Goal: Task Accomplishment & Management: Use online tool/utility

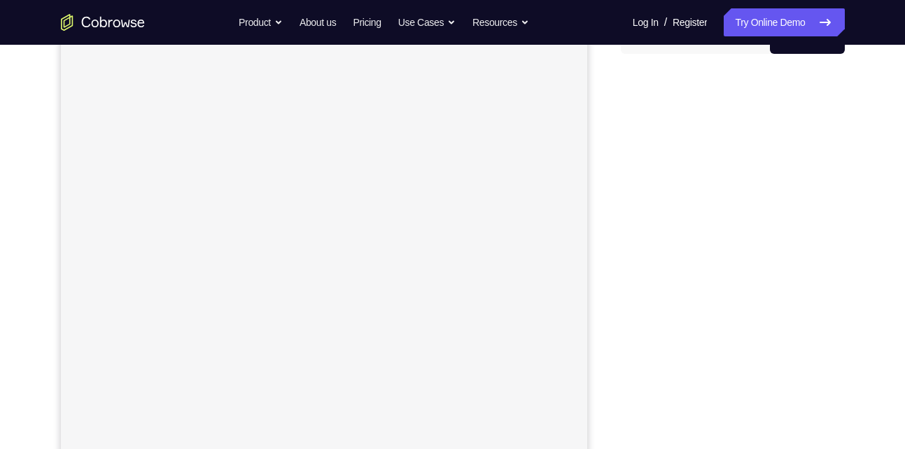
scroll to position [159, 0]
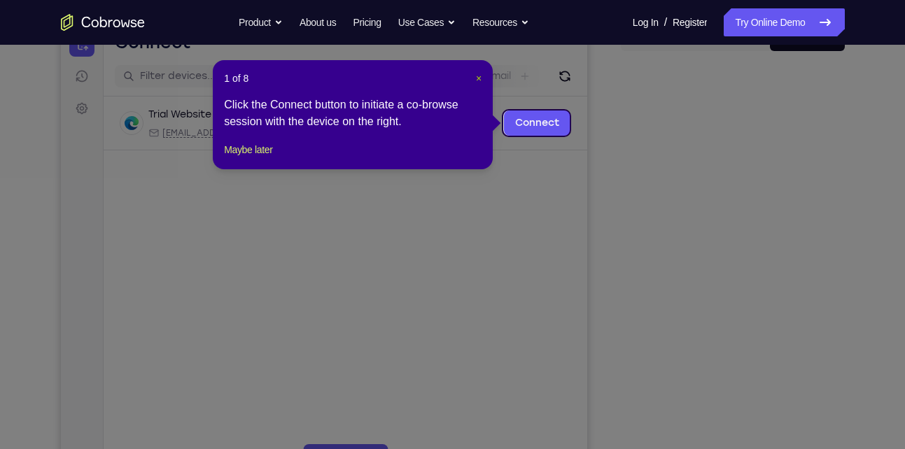
click at [481, 81] on span "×" at bounding box center [479, 78] width 6 height 11
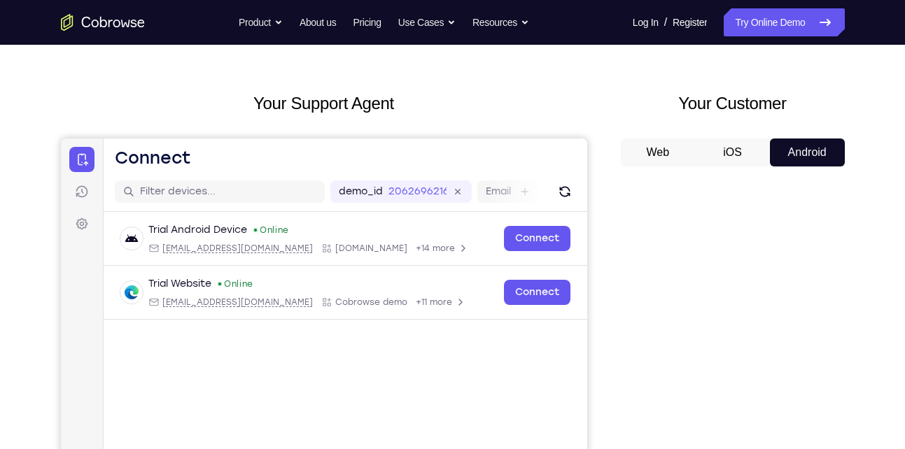
scroll to position [36, 0]
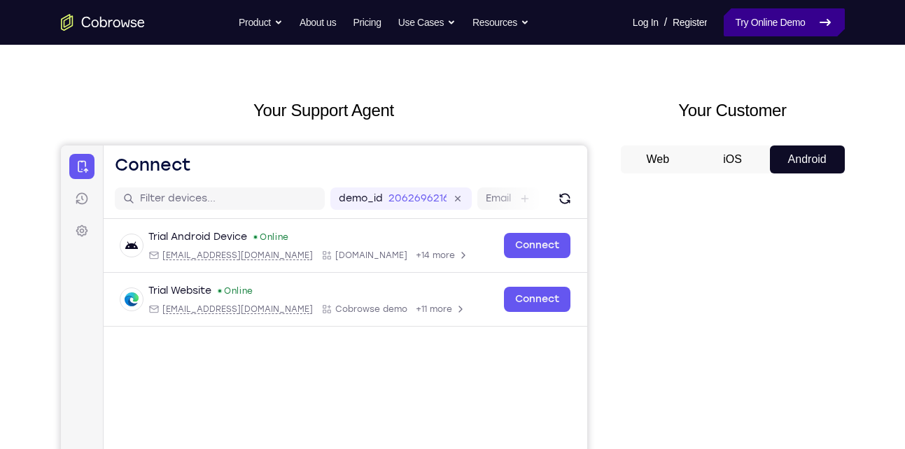
click at [781, 13] on link "Try Online Demo" at bounding box center [784, 22] width 120 height 28
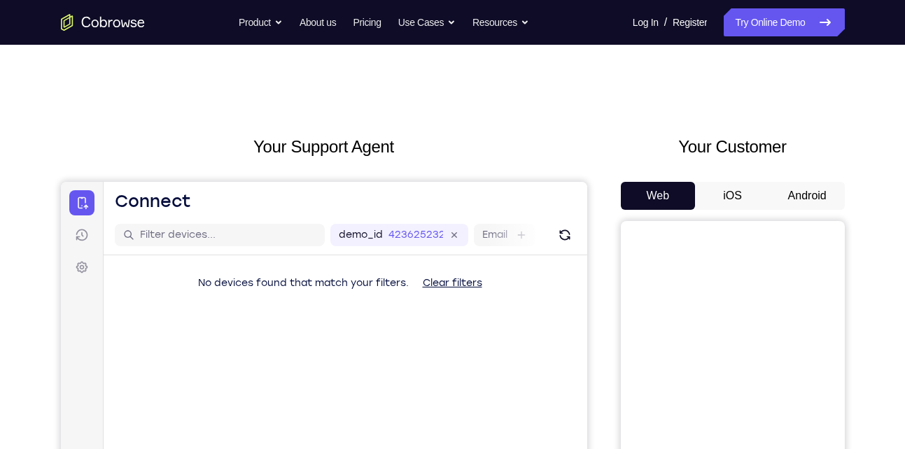
click at [832, 187] on button "Android" at bounding box center [807, 196] width 75 height 28
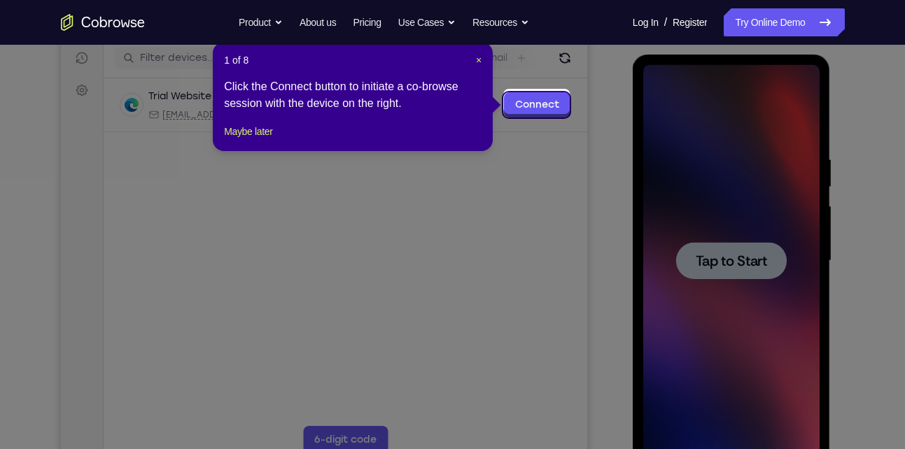
scroll to position [174, 0]
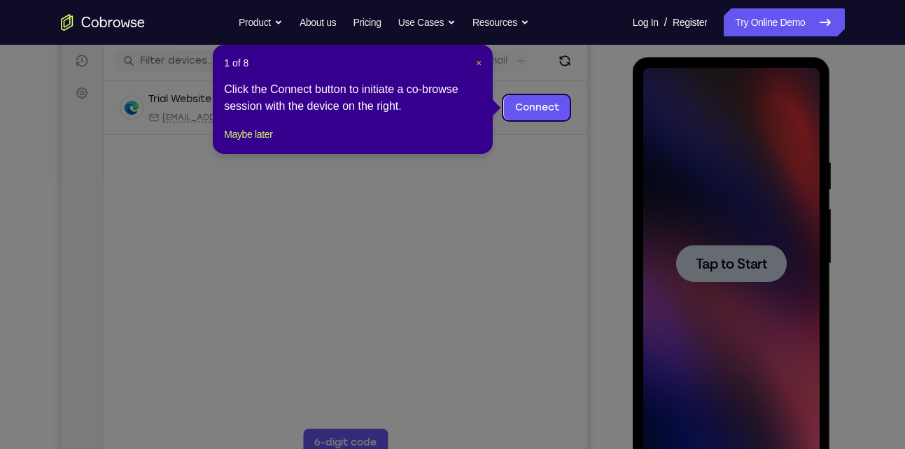
click at [476, 57] on span "×" at bounding box center [479, 62] width 6 height 11
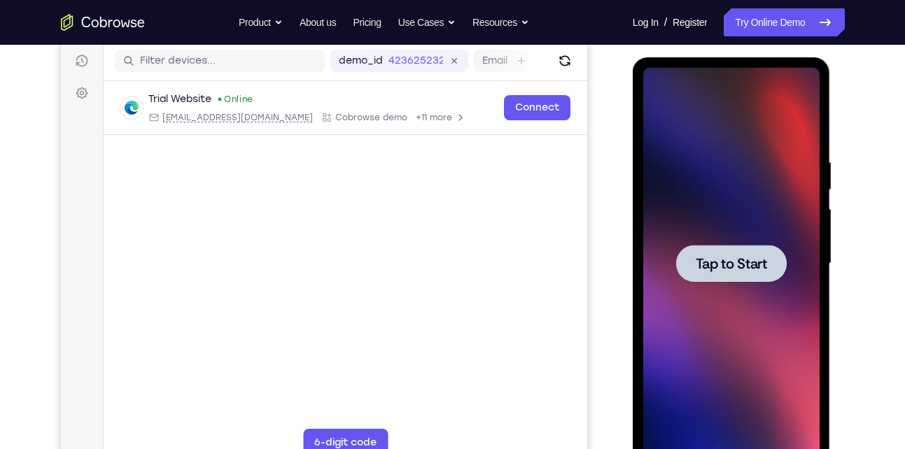
click at [684, 228] on div at bounding box center [731, 264] width 176 height 392
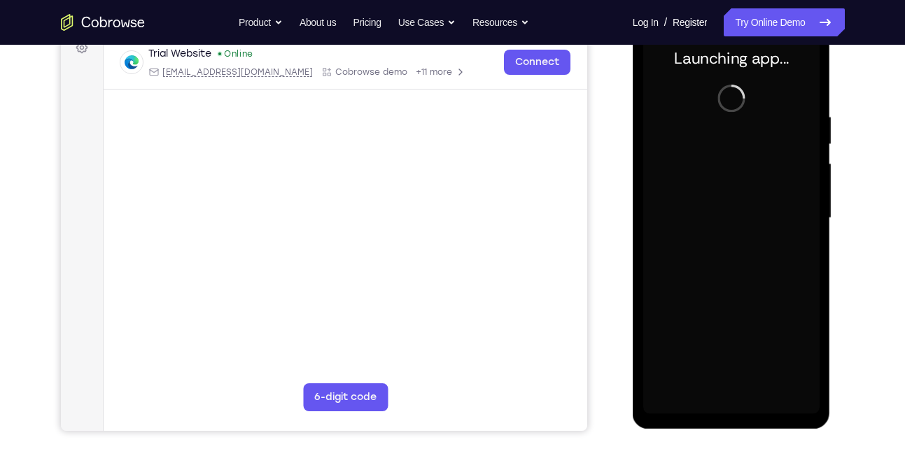
scroll to position [224, 0]
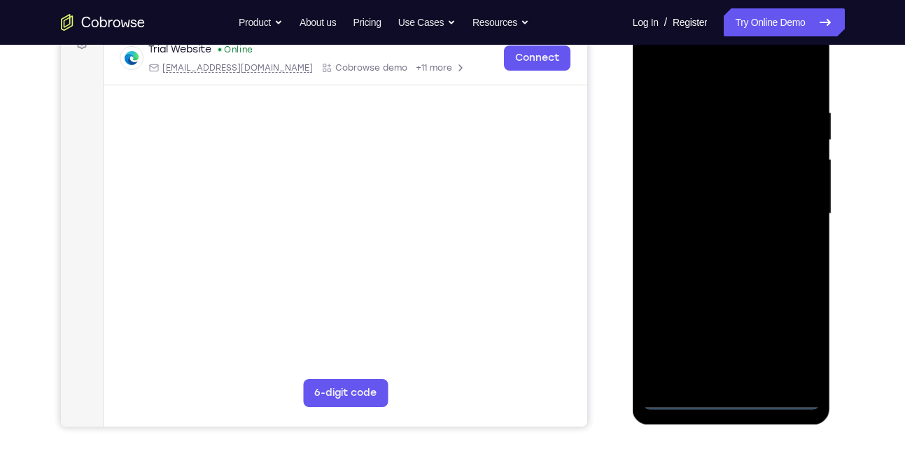
click at [731, 396] on div at bounding box center [731, 214] width 176 height 392
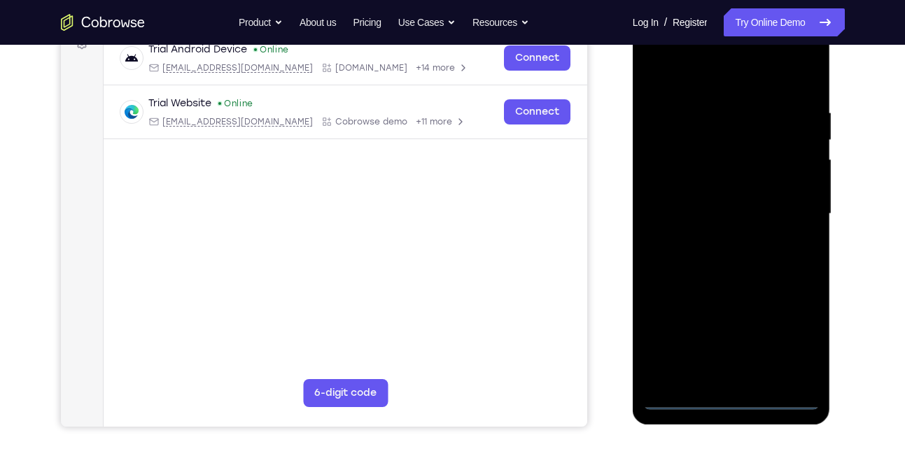
click at [788, 341] on div at bounding box center [731, 214] width 176 height 392
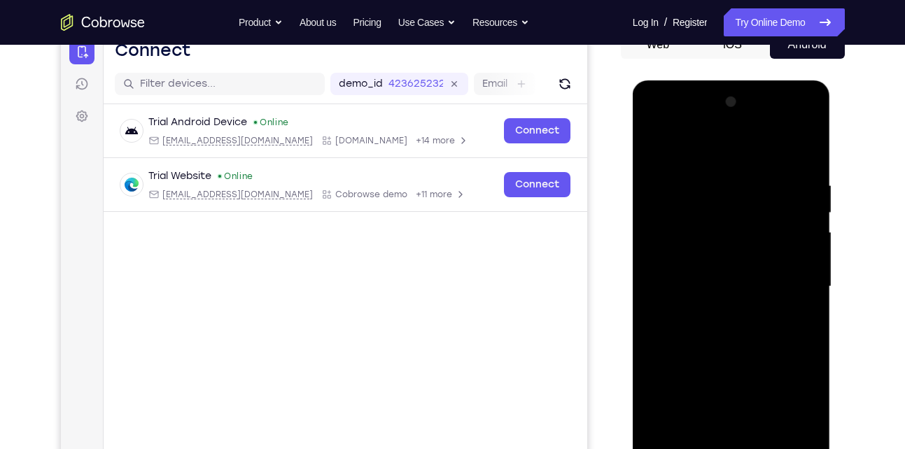
scroll to position [146, 0]
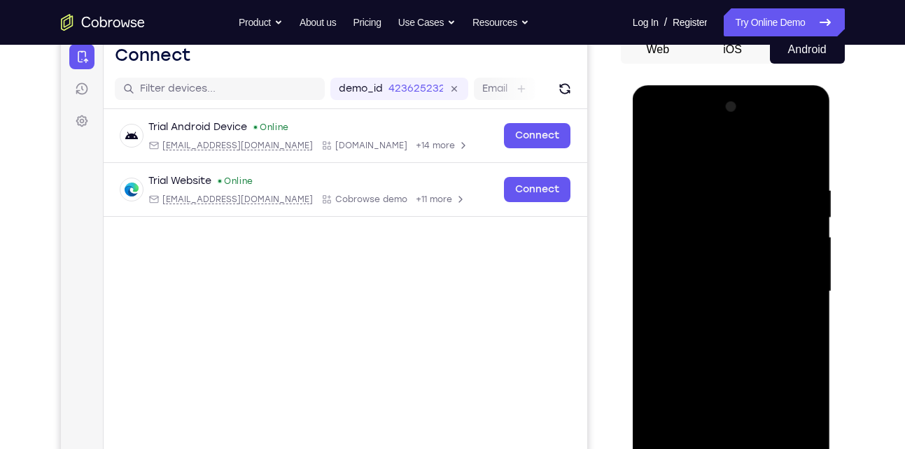
click at [725, 160] on div at bounding box center [731, 292] width 176 height 392
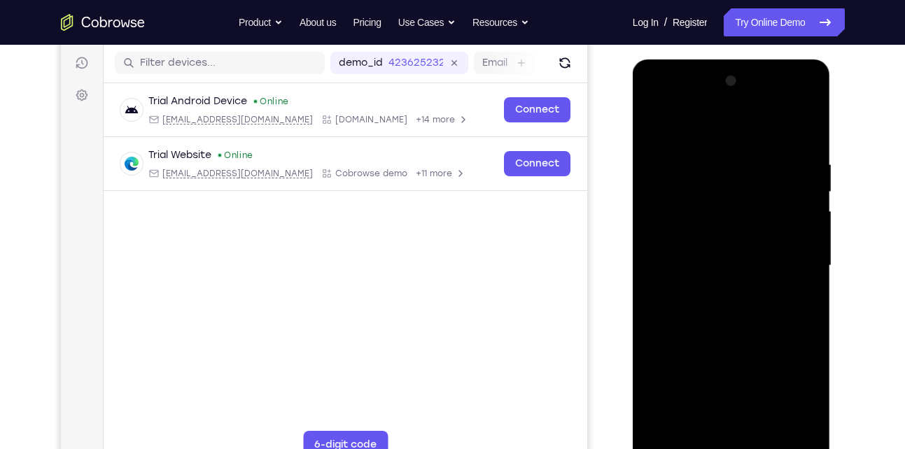
scroll to position [176, 0]
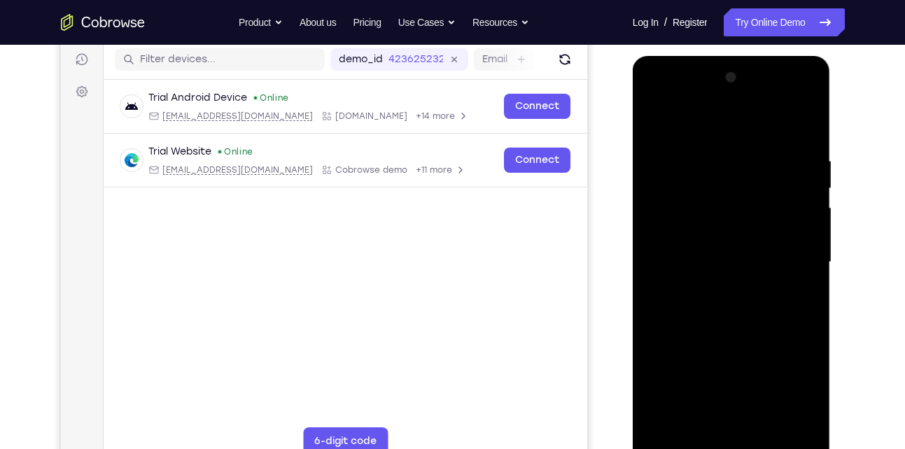
click at [669, 226] on div at bounding box center [731, 263] width 176 height 392
click at [723, 273] on div at bounding box center [731, 263] width 176 height 392
click at [720, 246] on div at bounding box center [731, 263] width 176 height 392
click at [729, 285] on div at bounding box center [731, 263] width 176 height 392
click at [716, 347] on div at bounding box center [731, 263] width 176 height 392
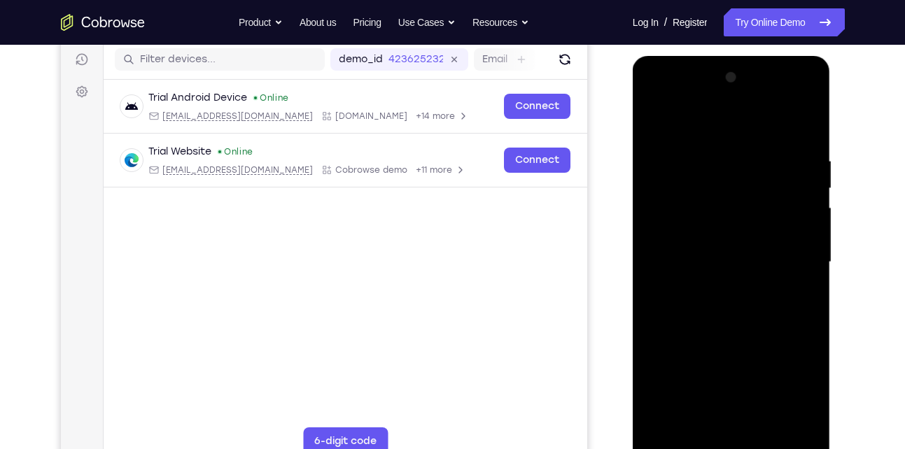
scroll to position [249, 0]
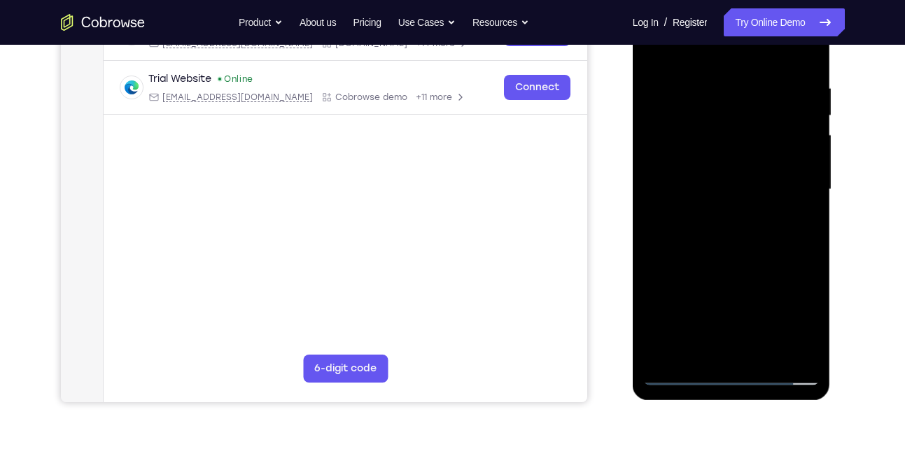
click at [683, 372] on div at bounding box center [731, 190] width 176 height 392
click at [705, 200] on div at bounding box center [731, 190] width 176 height 392
drag, startPoint x: 748, startPoint y: 144, endPoint x: 674, endPoint y: -39, distance: 197.2
click at [674, 0] on html "Online web based iOS Simulators and Android Emulators. Run iPhone, iPad, Mobile…" at bounding box center [733, 193] width 200 height 420
click at [713, 216] on div at bounding box center [731, 190] width 176 height 392
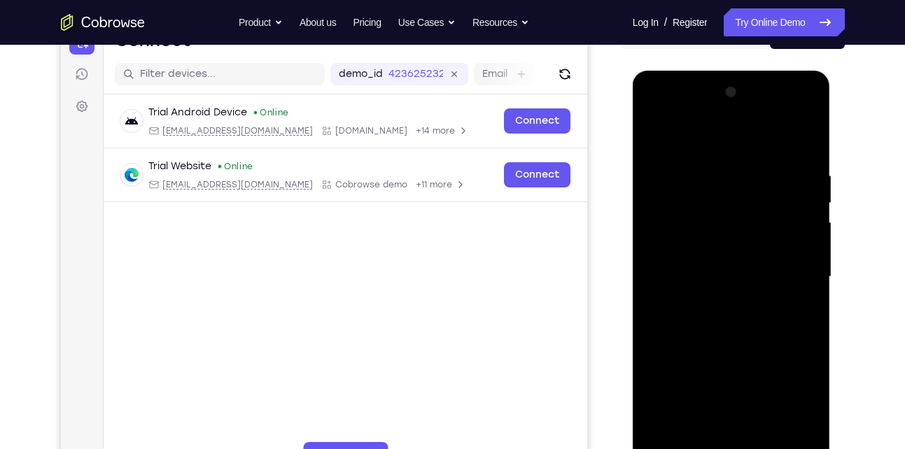
scroll to position [164, 0]
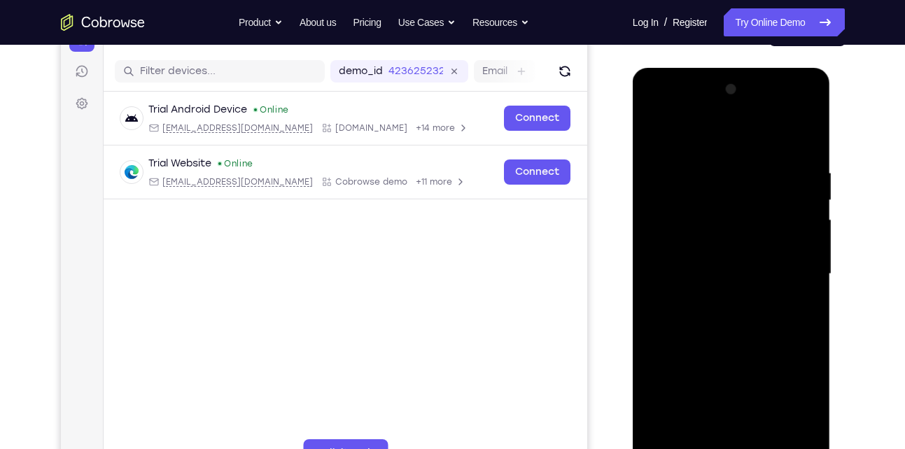
click at [783, 151] on div at bounding box center [731, 274] width 176 height 392
click at [719, 201] on div at bounding box center [731, 274] width 176 height 392
drag, startPoint x: 729, startPoint y: 300, endPoint x: 688, endPoint y: 207, distance: 101.6
click at [688, 207] on div at bounding box center [731, 274] width 176 height 392
drag, startPoint x: 672, startPoint y: 158, endPoint x: 688, endPoint y: 284, distance: 127.0
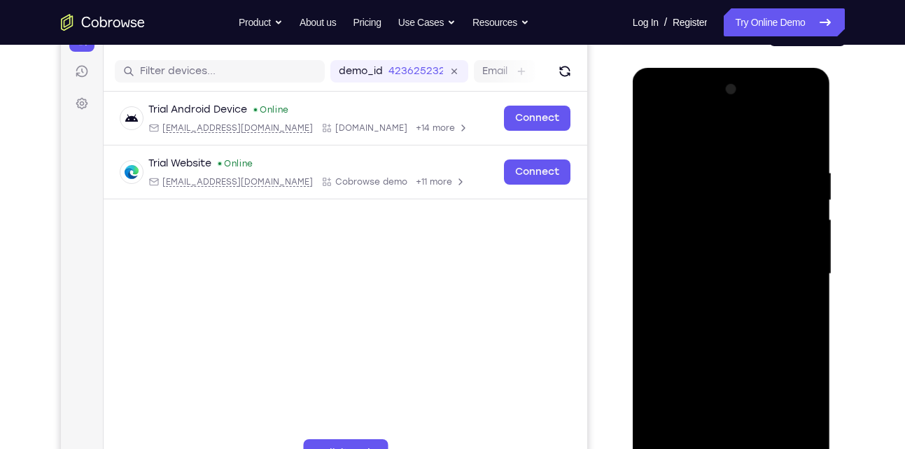
click at [688, 284] on div at bounding box center [731, 274] width 176 height 392
click at [703, 242] on div at bounding box center [731, 274] width 176 height 392
drag, startPoint x: 727, startPoint y: 356, endPoint x: 667, endPoint y: 155, distance: 209.6
click at [667, 155] on div at bounding box center [731, 274] width 176 height 392
drag, startPoint x: 729, startPoint y: 315, endPoint x: 712, endPoint y: 156, distance: 159.8
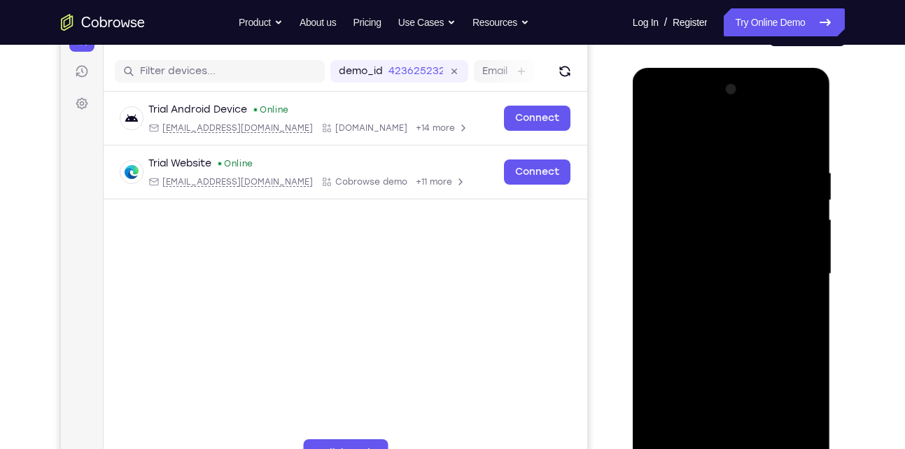
click at [712, 156] on div at bounding box center [731, 274] width 176 height 392
drag, startPoint x: 712, startPoint y: 278, endPoint x: 699, endPoint y: 185, distance: 94.1
click at [699, 185] on div at bounding box center [731, 274] width 176 height 392
drag, startPoint x: 727, startPoint y: 227, endPoint x: 732, endPoint y: 317, distance: 90.4
click at [732, 317] on div at bounding box center [731, 274] width 176 height 392
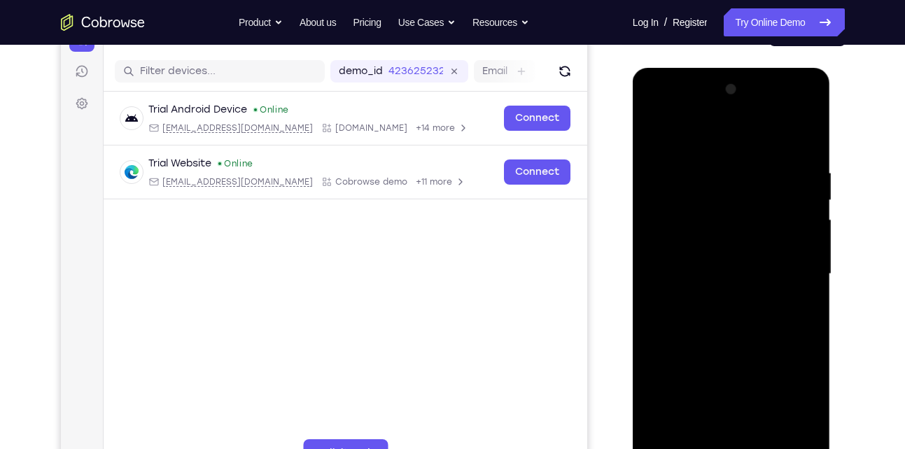
click at [736, 242] on div at bounding box center [731, 274] width 176 height 392
drag, startPoint x: 722, startPoint y: 241, endPoint x: 709, endPoint y: 137, distance: 105.2
click at [709, 137] on div at bounding box center [731, 274] width 176 height 392
drag, startPoint x: 702, startPoint y: 343, endPoint x: 688, endPoint y: 275, distance: 69.3
click at [688, 275] on div at bounding box center [731, 274] width 176 height 392
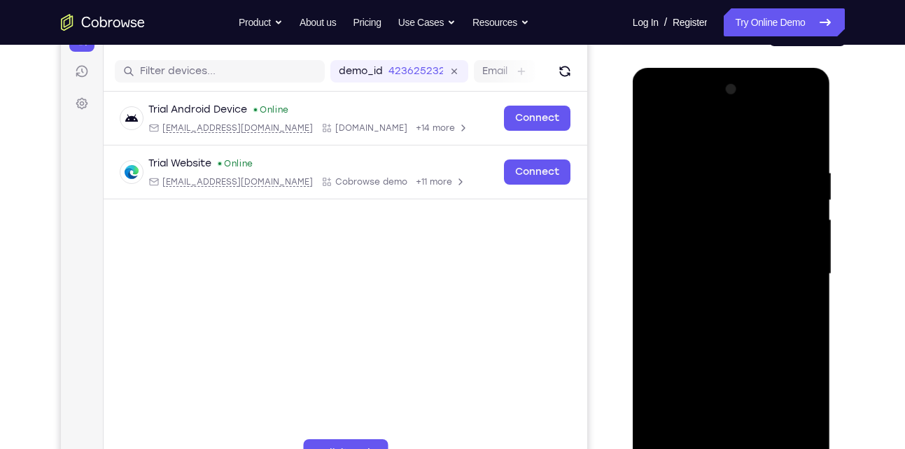
click at [726, 282] on div at bounding box center [731, 274] width 176 height 392
drag, startPoint x: 732, startPoint y: 289, endPoint x: 675, endPoint y: 134, distance: 164.8
click at [675, 134] on div at bounding box center [731, 274] width 176 height 392
drag, startPoint x: 688, startPoint y: 278, endPoint x: 655, endPoint y: 190, distance: 94.2
click at [655, 190] on div at bounding box center [731, 274] width 176 height 392
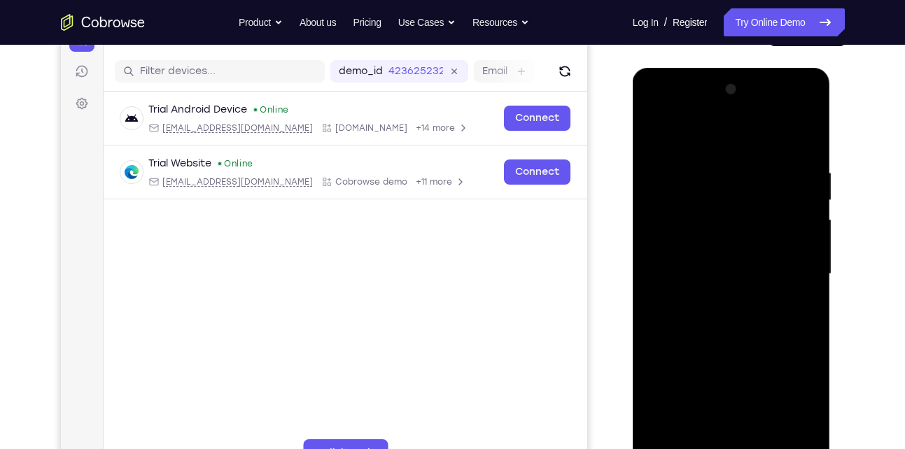
drag, startPoint x: 715, startPoint y: 263, endPoint x: 689, endPoint y: 485, distance: 224.1
click at [689, 449] on div at bounding box center [732, 276] width 198 height 417
click at [680, 195] on div at bounding box center [731, 274] width 176 height 392
drag, startPoint x: 728, startPoint y: 334, endPoint x: 661, endPoint y: 186, distance: 162.9
click at [661, 186] on div at bounding box center [731, 274] width 176 height 392
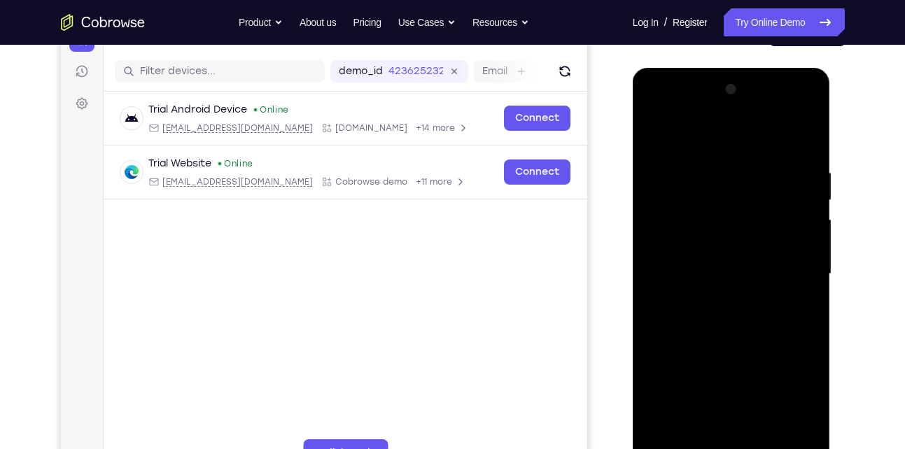
drag, startPoint x: 734, startPoint y: 323, endPoint x: 671, endPoint y: 222, distance: 118.9
click at [684, 255] on div at bounding box center [731, 274] width 176 height 392
click at [671, 222] on div at bounding box center [731, 274] width 176 height 392
drag, startPoint x: 701, startPoint y: 310, endPoint x: 1257, endPoint y: 224, distance: 562.5
click at [633, 156] on html "Online web based iOS Simulators and Android Emulators. Run iPhone, iPad, Mobile…" at bounding box center [733, 278] width 200 height 420
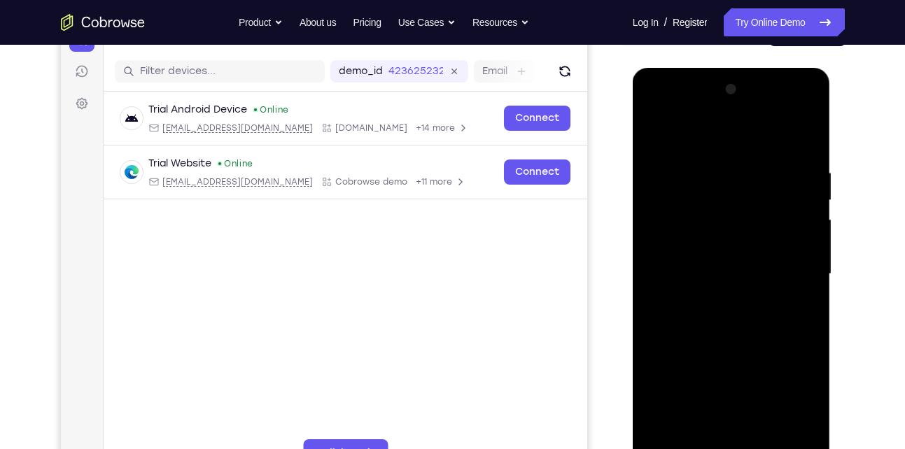
click at [653, 138] on div at bounding box center [731, 274] width 176 height 392
click at [655, 137] on div at bounding box center [731, 274] width 176 height 392
click at [816, 135] on div at bounding box center [731, 274] width 176 height 392
click at [797, 134] on div at bounding box center [731, 274] width 176 height 392
click at [671, 179] on div at bounding box center [731, 274] width 176 height 392
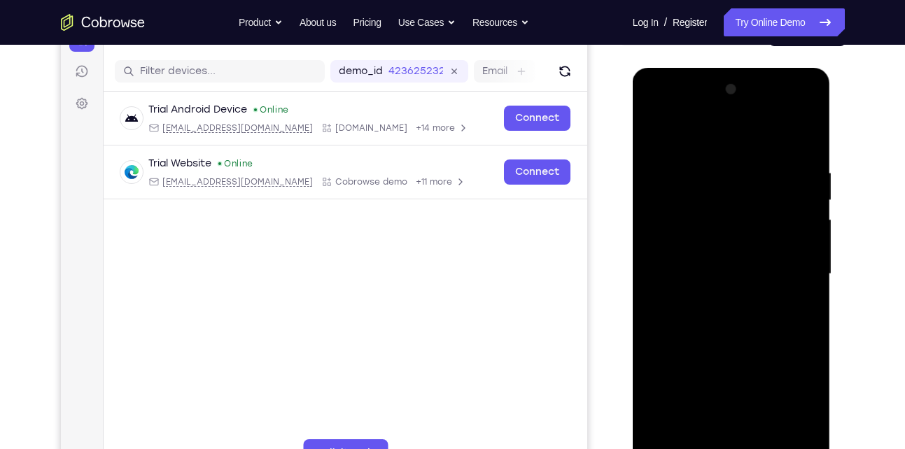
drag, startPoint x: 704, startPoint y: 274, endPoint x: 667, endPoint y: 142, distance: 137.6
click at [667, 142] on div at bounding box center [731, 274] width 176 height 392
drag, startPoint x: 716, startPoint y: 314, endPoint x: 675, endPoint y: 176, distance: 144.6
click at [675, 176] on div at bounding box center [731, 274] width 176 height 392
drag, startPoint x: 729, startPoint y: 319, endPoint x: 652, endPoint y: 70, distance: 260.9
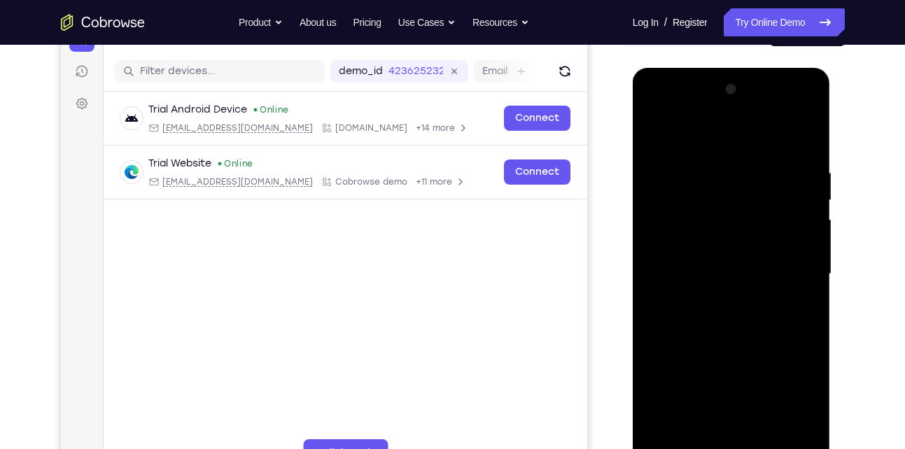
click at [652, 70] on div at bounding box center [732, 276] width 198 height 417
drag, startPoint x: 741, startPoint y: 239, endPoint x: 702, endPoint y: 121, distance: 124.0
click at [702, 121] on div at bounding box center [731, 274] width 176 height 392
drag, startPoint x: 700, startPoint y: 241, endPoint x: 668, endPoint y: 139, distance: 107.2
click at [668, 139] on div at bounding box center [731, 274] width 176 height 392
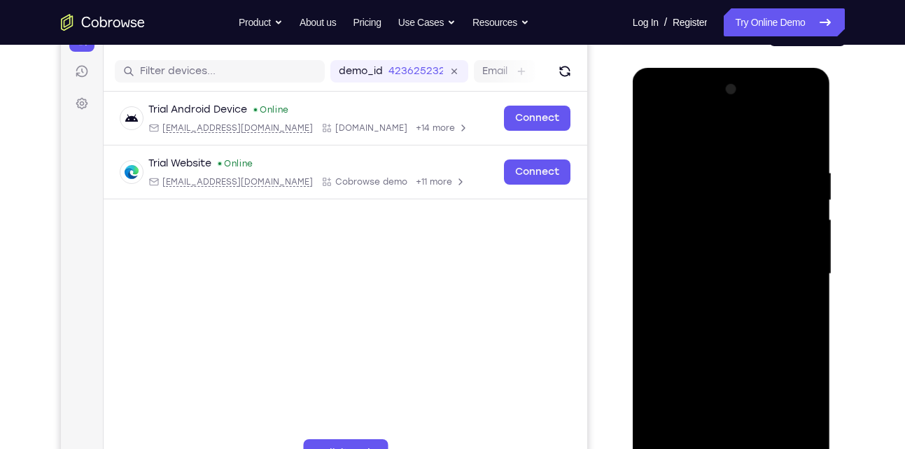
click at [650, 128] on div at bounding box center [731, 274] width 176 height 392
click at [650, 130] on div at bounding box center [731, 274] width 176 height 392
click at [662, 130] on div at bounding box center [731, 274] width 176 height 392
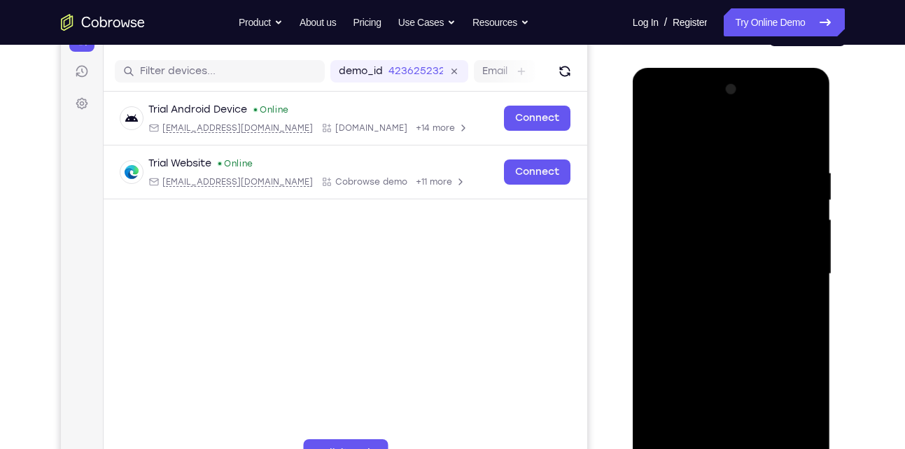
drag, startPoint x: 772, startPoint y: 294, endPoint x: 734, endPoint y: 183, distance: 116.7
click at [734, 183] on div at bounding box center [731, 274] width 176 height 392
click at [728, 134] on div at bounding box center [731, 274] width 176 height 392
click at [807, 132] on div at bounding box center [731, 274] width 176 height 392
click at [806, 140] on div at bounding box center [731, 274] width 176 height 392
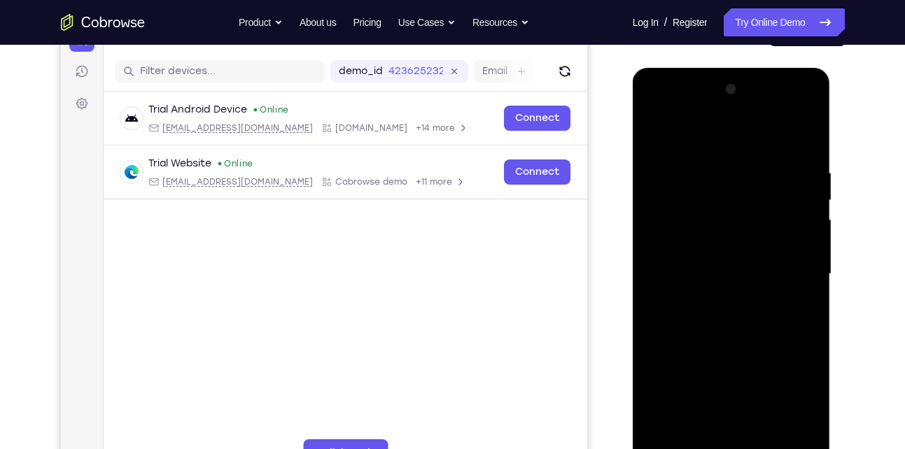
drag, startPoint x: 752, startPoint y: 270, endPoint x: 713, endPoint y: 113, distance: 162.2
click at [713, 113] on div at bounding box center [731, 274] width 176 height 392
drag, startPoint x: 716, startPoint y: 230, endPoint x: 679, endPoint y: 117, distance: 118.7
click at [679, 117] on div at bounding box center [731, 274] width 176 height 392
drag, startPoint x: 695, startPoint y: 259, endPoint x: 682, endPoint y: 181, distance: 79.4
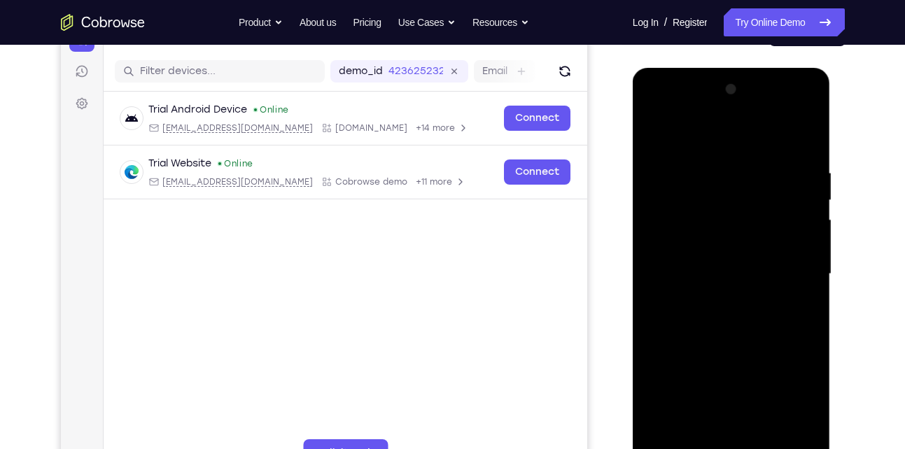
click at [682, 181] on div at bounding box center [731, 274] width 176 height 392
drag, startPoint x: 691, startPoint y: 327, endPoint x: 695, endPoint y: 18, distance: 309.5
click at [695, 68] on html "Online web based iOS Simulators and Android Emulators. Run iPhone, iPad, Mobile…" at bounding box center [733, 278] width 200 height 420
drag, startPoint x: 676, startPoint y: 223, endPoint x: 625, endPoint y: 44, distance: 185.7
click at [633, 68] on html "Online web based iOS Simulators and Android Emulators. Run iPhone, iPad, Mobile…" at bounding box center [733, 278] width 200 height 420
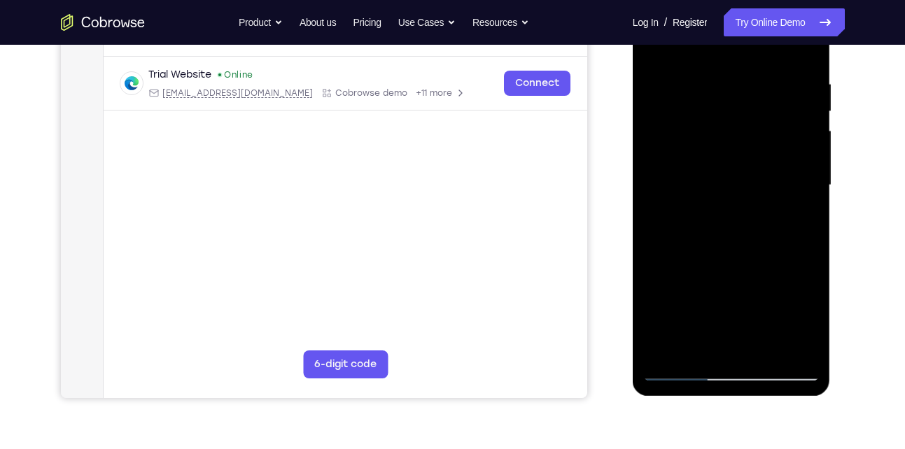
scroll to position [252, 0]
drag, startPoint x: 680, startPoint y: 86, endPoint x: 640, endPoint y: 55, distance: 50.4
click at [640, 55] on div at bounding box center [732, 188] width 198 height 417
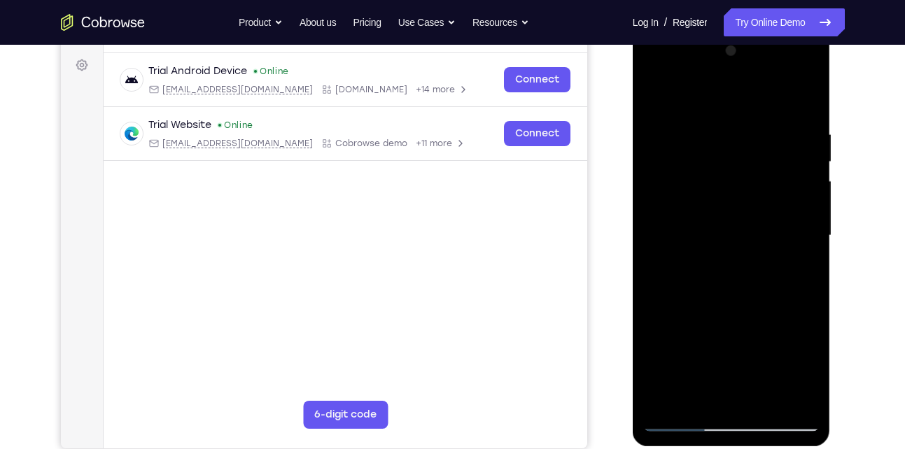
scroll to position [125, 0]
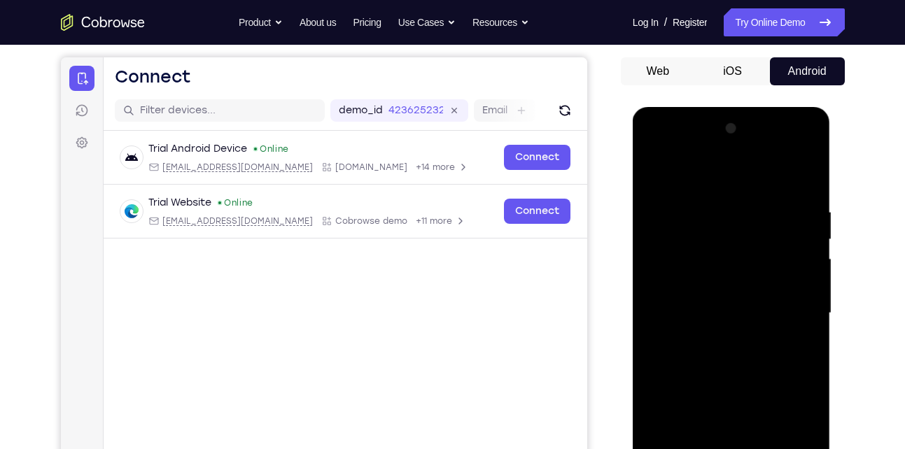
click at [781, 153] on div at bounding box center [731, 314] width 176 height 392
click at [658, 153] on div at bounding box center [731, 314] width 176 height 392
click at [799, 309] on div at bounding box center [731, 314] width 176 height 392
click at [713, 338] on div at bounding box center [731, 314] width 176 height 392
click at [716, 286] on div at bounding box center [731, 314] width 176 height 392
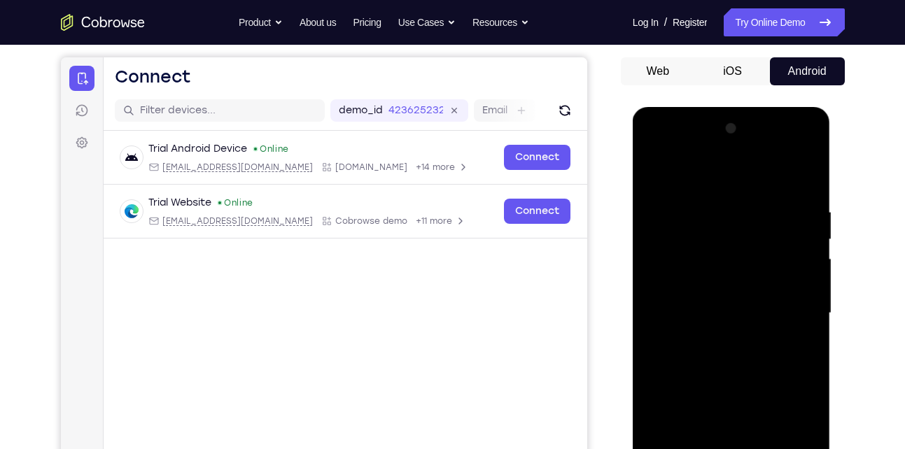
click at [711, 301] on div at bounding box center [731, 314] width 176 height 392
drag, startPoint x: 718, startPoint y: 376, endPoint x: 630, endPoint y: 224, distance: 175.7
click at [633, 224] on html "Online web based iOS Simulators and Android Emulators. Run iPhone, iPad, Mobile…" at bounding box center [733, 317] width 200 height 420
drag, startPoint x: 748, startPoint y: 379, endPoint x: 674, endPoint y: 280, distance: 123.6
click at [674, 280] on div at bounding box center [731, 314] width 176 height 392
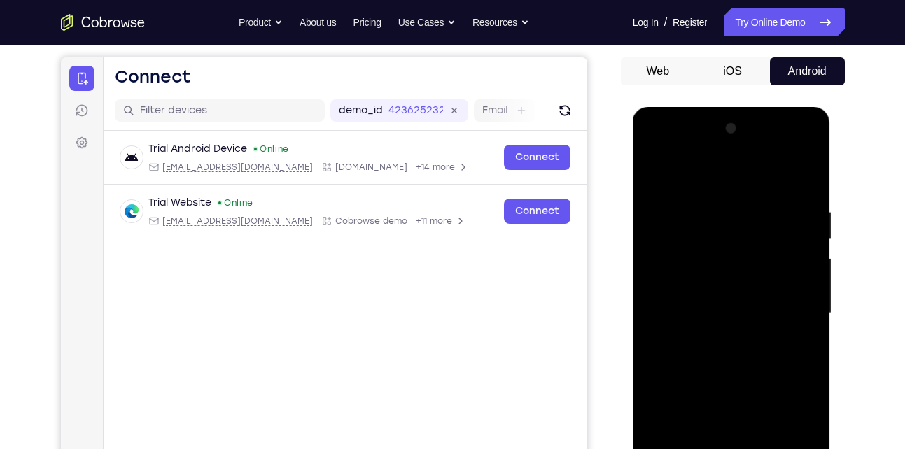
click at [709, 293] on div at bounding box center [731, 314] width 176 height 392
click at [721, 180] on div at bounding box center [731, 314] width 176 height 392
click at [793, 169] on div at bounding box center [731, 314] width 176 height 392
click at [755, 288] on div at bounding box center [731, 314] width 176 height 392
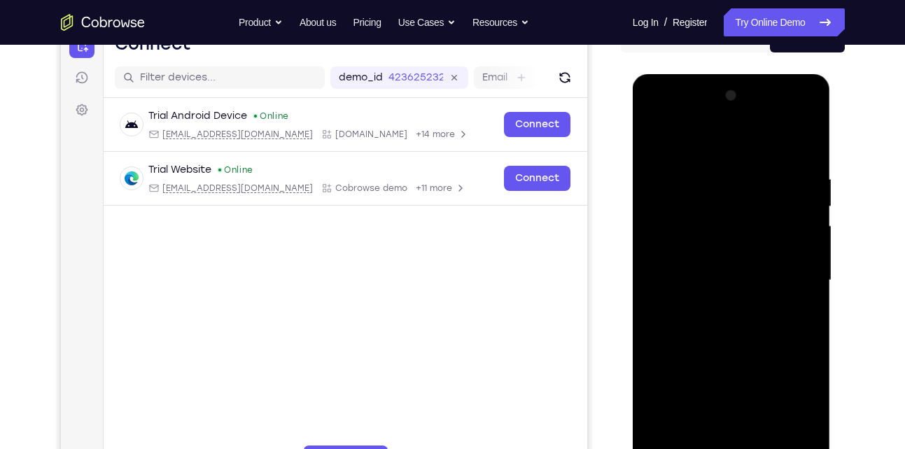
scroll to position [167, 0]
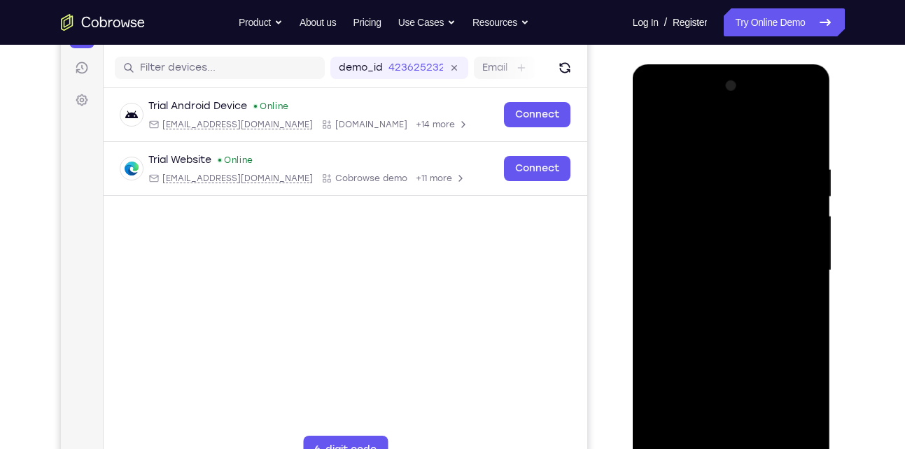
click at [732, 430] on div at bounding box center [731, 271] width 176 height 392
click at [788, 101] on div at bounding box center [731, 271] width 176 height 392
click at [660, 106] on div at bounding box center [731, 271] width 176 height 392
click at [796, 273] on div at bounding box center [731, 271] width 176 height 392
click at [711, 298] on div at bounding box center [731, 271] width 176 height 392
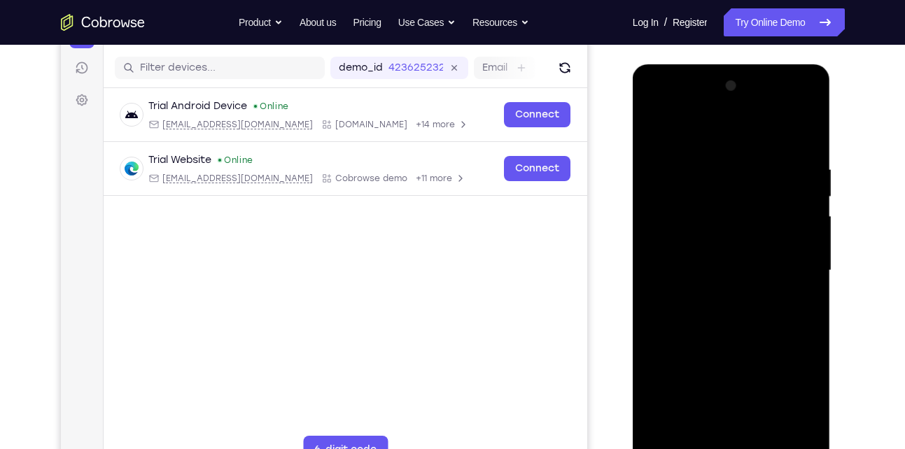
click at [725, 237] on div at bounding box center [731, 271] width 176 height 392
click at [718, 398] on div at bounding box center [731, 271] width 176 height 392
click at [803, 441] on div at bounding box center [731, 271] width 176 height 392
click at [789, 31] on link "Try Online Demo" at bounding box center [784, 22] width 120 height 28
